Goal: Information Seeking & Learning: Learn about a topic

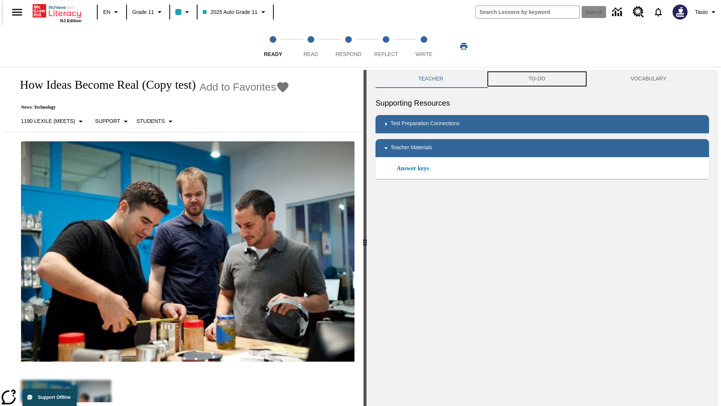
click at [537, 79] on button "TO-DO" at bounding box center [537, 79] width 102 height 18
